Goal: Transaction & Acquisition: Purchase product/service

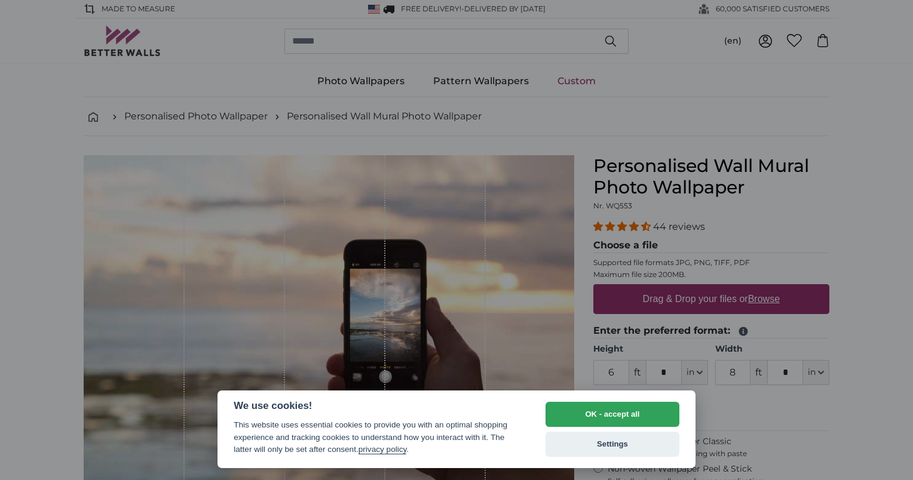
select select "**"
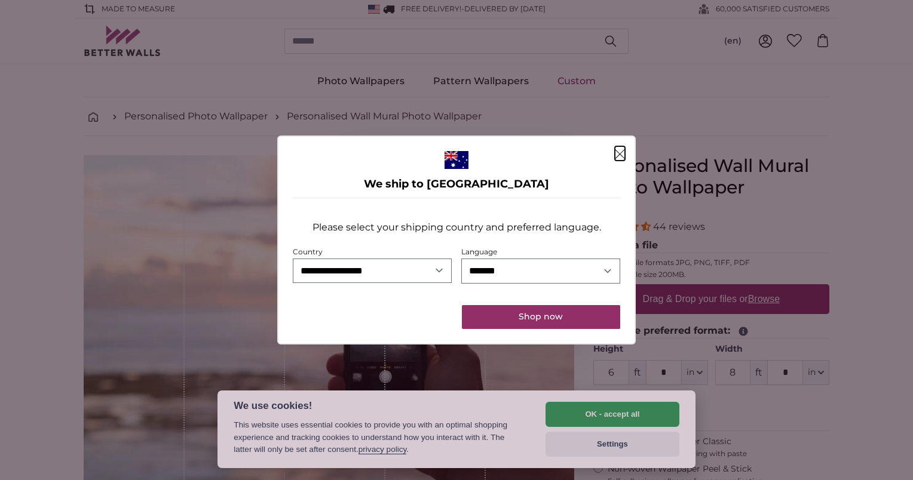
drag, startPoint x: 182, startPoint y: 235, endPoint x: 206, endPoint y: 232, distance: 24.8
click at [277, 235] on dialog "**********" at bounding box center [456, 240] width 358 height 209
click at [619, 157] on icon "Close" at bounding box center [620, 154] width 10 height 10
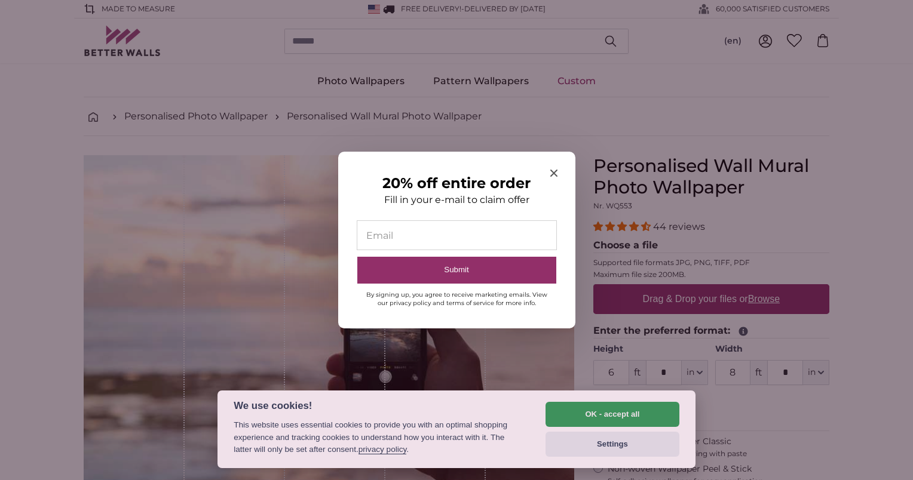
click at [555, 173] on icon "Close modal" at bounding box center [553, 173] width 7 height 7
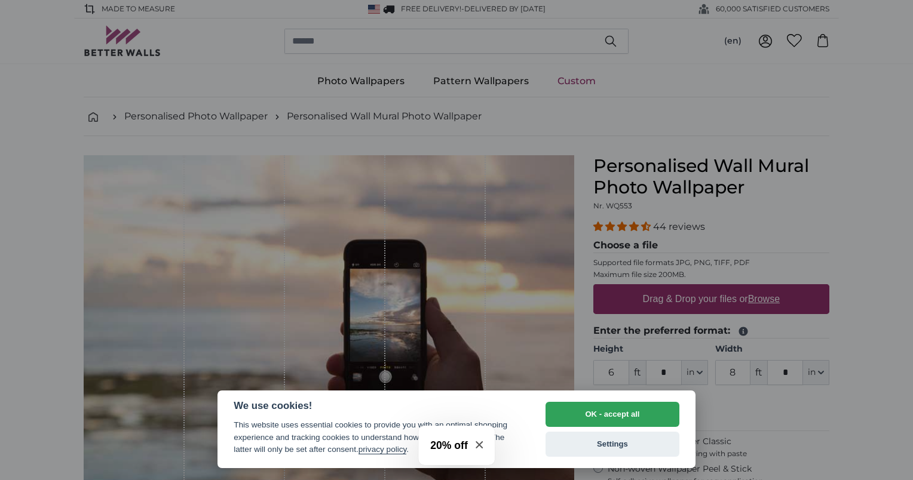
click at [398, 348] on div at bounding box center [456, 240] width 913 height 480
click at [600, 413] on button "OK - accept all" at bounding box center [612, 414] width 134 height 25
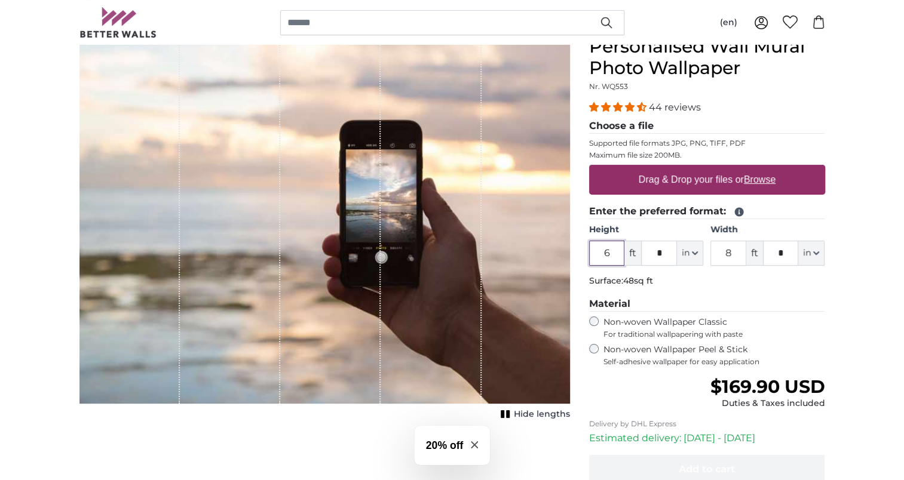
scroll to position [179, 0]
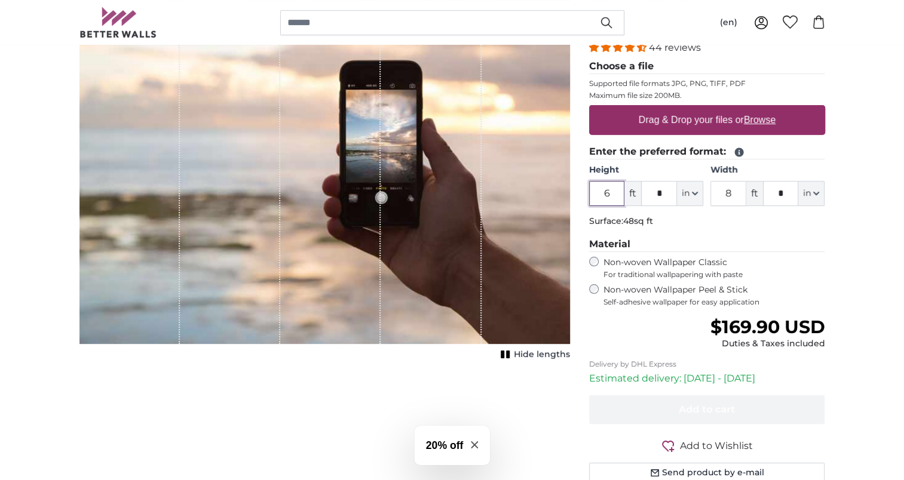
click at [600, 191] on input "6" at bounding box center [607, 193] width 36 height 25
click at [639, 197] on span "ft" at bounding box center [632, 193] width 17 height 25
drag, startPoint x: 617, startPoint y: 192, endPoint x: 597, endPoint y: 193, distance: 19.2
click at [597, 193] on input "6" at bounding box center [607, 193] width 36 height 25
click at [635, 194] on span "ft" at bounding box center [632, 193] width 17 height 25
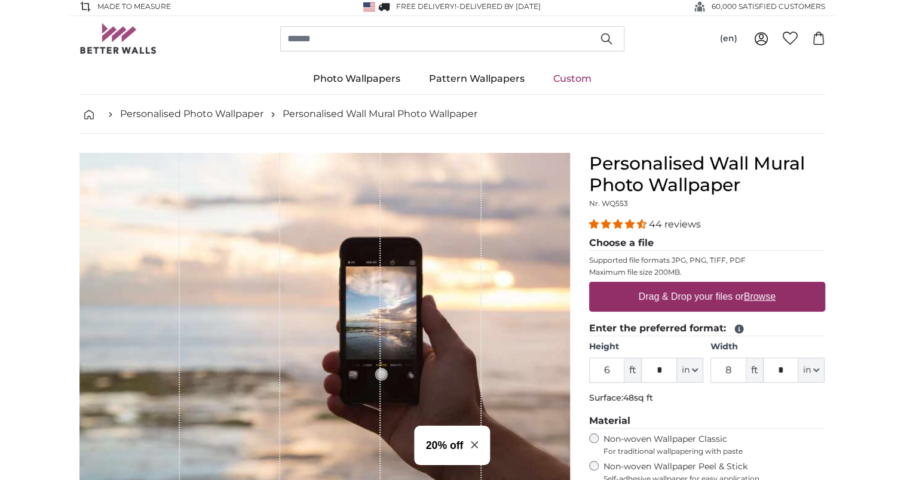
scroll to position [0, 0]
